Goal: Information Seeking & Learning: Learn about a topic

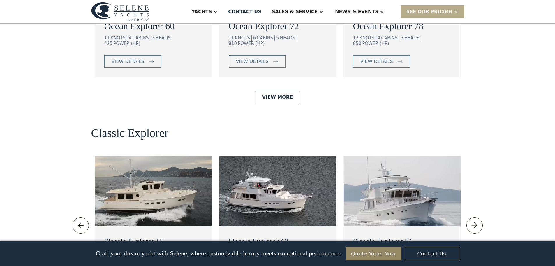
scroll to position [1263, 0]
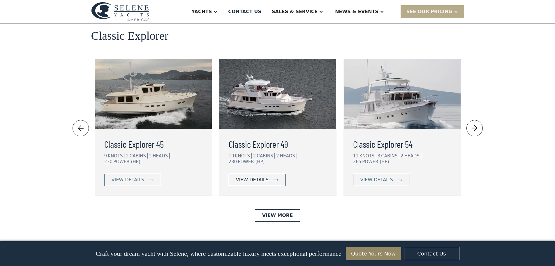
click at [247, 176] on div "view details" at bounding box center [252, 179] width 33 height 7
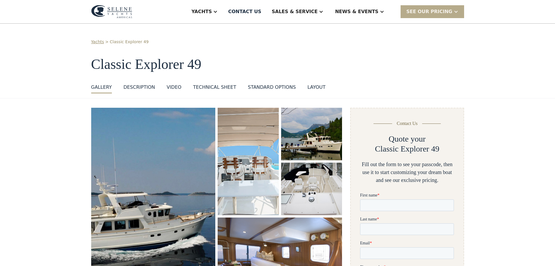
click at [152, 168] on img "open lightbox" at bounding box center [153, 207] width 132 height 211
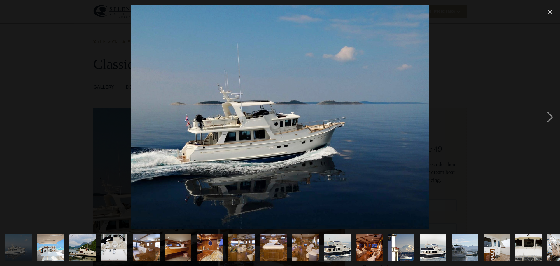
click at [549, 239] on img "show item 18 of 25" at bounding box center [559, 247] width 35 height 27
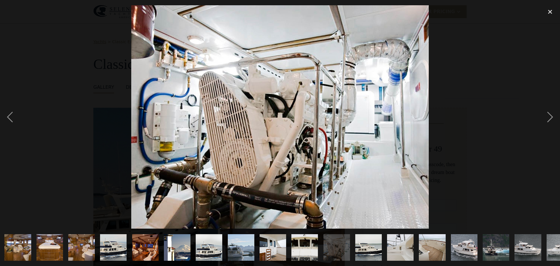
scroll to position [0, 242]
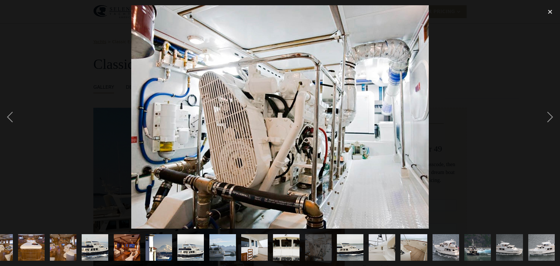
click at [541, 249] on img "show item 25 of 25" at bounding box center [541, 247] width 40 height 27
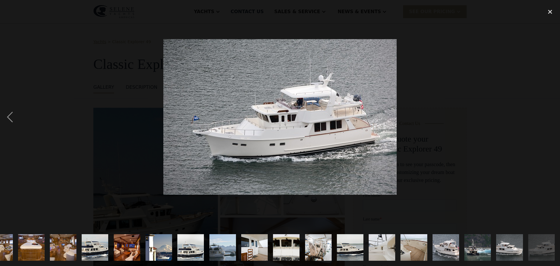
click at [542, 249] on img "show item 25 of 25" at bounding box center [541, 247] width 40 height 27
click at [113, 237] on img "show item 12 of 25" at bounding box center [127, 247] width 40 height 27
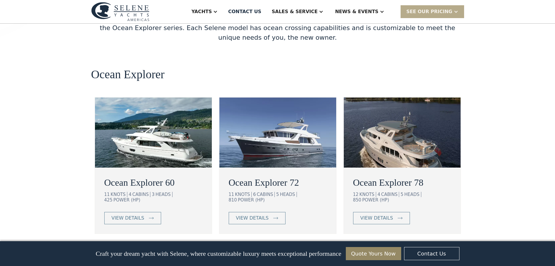
scroll to position [971, 0]
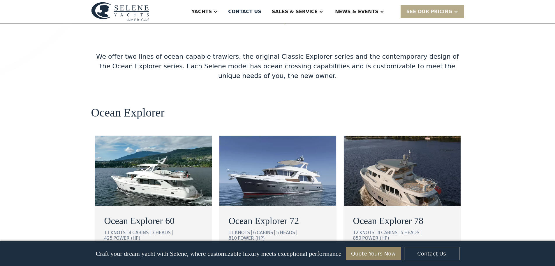
click at [143, 150] on img at bounding box center [153, 171] width 117 height 70
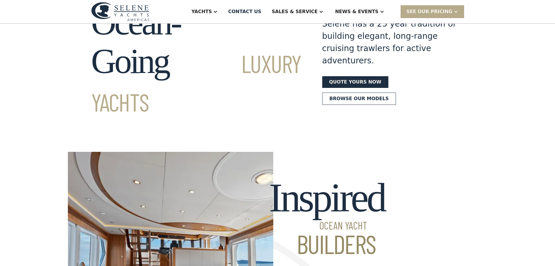
scroll to position [0, 0]
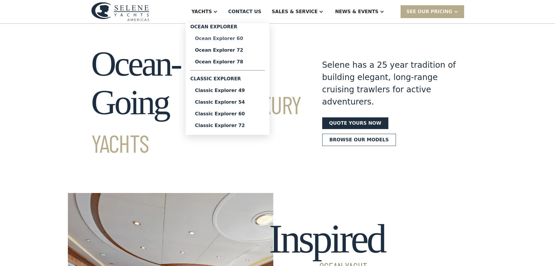
click at [244, 38] on div "Ocean Explorer 60" at bounding box center [227, 38] width 65 height 5
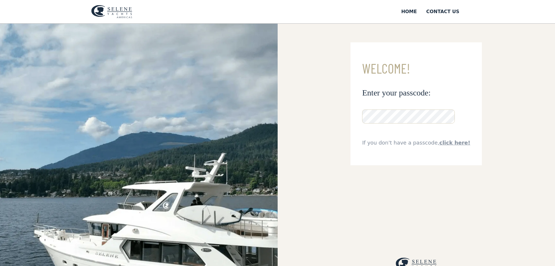
click at [231, 184] on img at bounding box center [139, 193] width 278 height 338
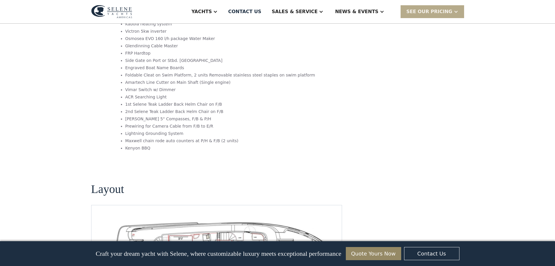
scroll to position [1166, 0]
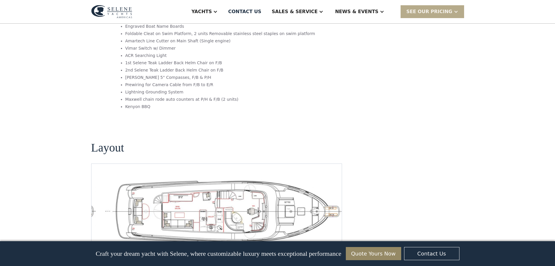
click at [332, 244] on img "Next slide" at bounding box center [333, 251] width 14 height 14
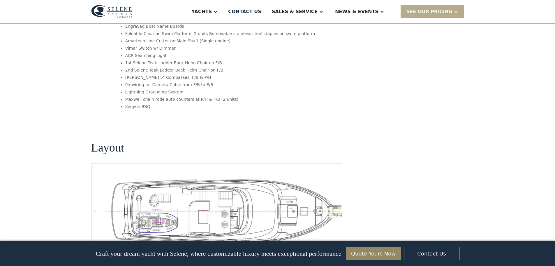
click at [332, 244] on img "Next slide" at bounding box center [333, 251] width 14 height 14
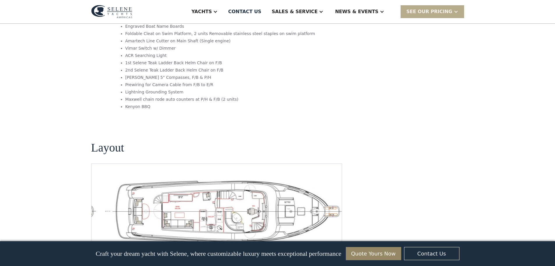
click at [330, 244] on img "Next slide" at bounding box center [333, 251] width 14 height 14
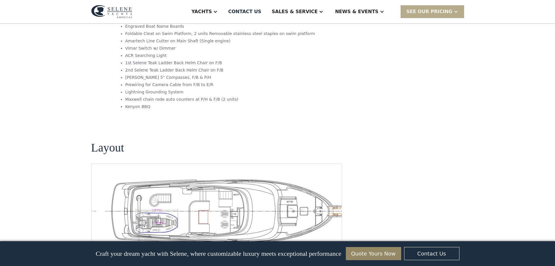
click at [314, 244] on img "Previous slide" at bounding box center [316, 251] width 14 height 14
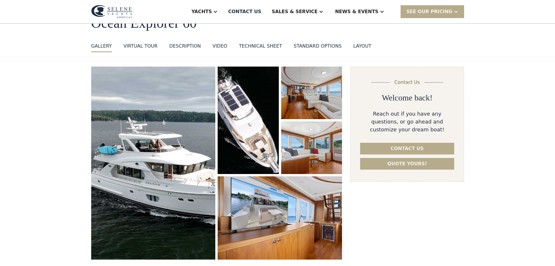
scroll to position [0, 0]
